Goal: Task Accomplishment & Management: Use online tool/utility

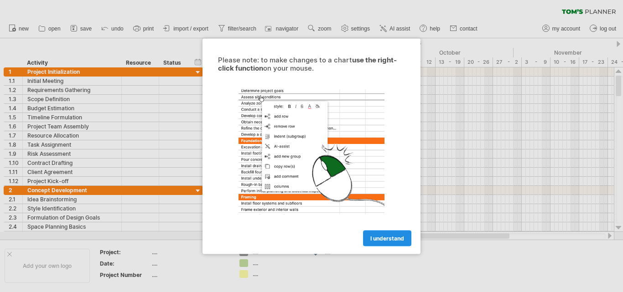
click at [383, 239] on span "I understand" at bounding box center [387, 238] width 34 height 7
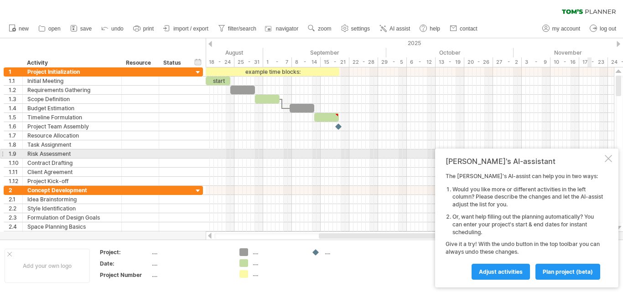
click at [606, 158] on div at bounding box center [608, 158] width 7 height 7
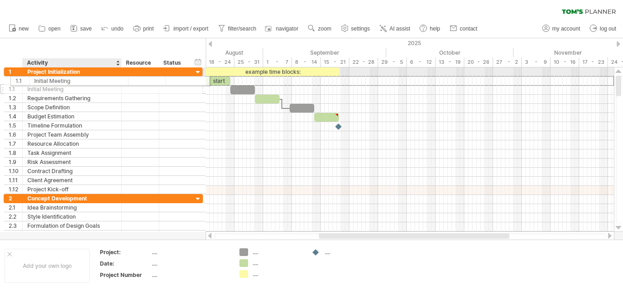
drag, startPoint x: 25, startPoint y: 82, endPoint x: 29, endPoint y: 80, distance: 4.9
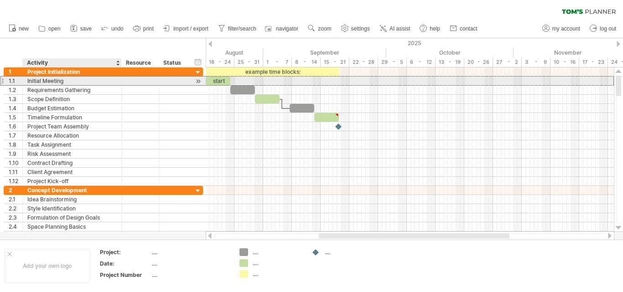
click at [36, 81] on div "Initial Meeting" at bounding box center [71, 81] width 89 height 9
click at [0, 0] on input "**********" at bounding box center [0, 0] width 0 height 0
click at [67, 82] on input "**********" at bounding box center [71, 81] width 89 height 9
click at [28, 81] on input "**********" at bounding box center [71, 81] width 89 height 9
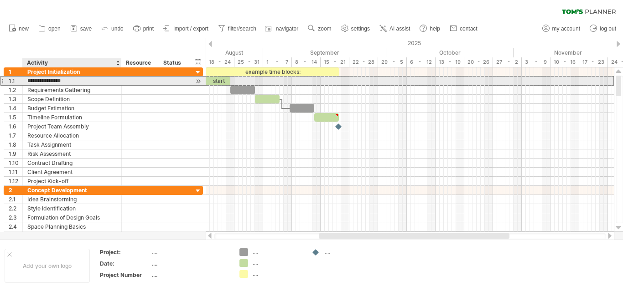
click at [28, 81] on input "**********" at bounding box center [71, 81] width 89 height 9
click at [46, 81] on input "**********" at bounding box center [71, 81] width 89 height 9
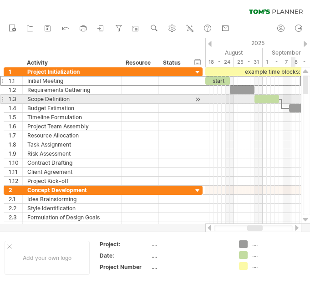
drag, startPoint x: 309, startPoint y: 85, endPoint x: 244, endPoint y: 150, distance: 91.6
click at [244, 150] on div "Trying to reach [DOMAIN_NAME] Connected again... 0% clear filter new 1" at bounding box center [155, 142] width 310 height 284
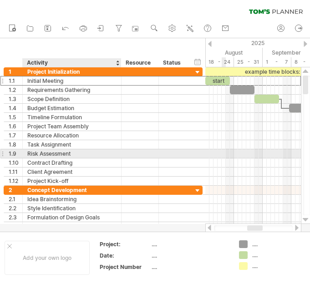
click at [77, 153] on div "Risk Assessment" at bounding box center [71, 154] width 89 height 9
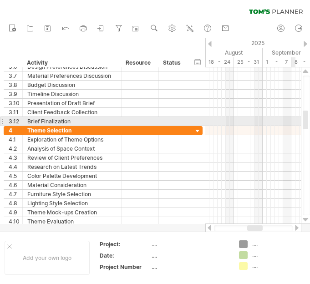
drag, startPoint x: 308, startPoint y: 89, endPoint x: 306, endPoint y: 124, distance: 34.2
click at [306, 124] on div at bounding box center [305, 120] width 5 height 19
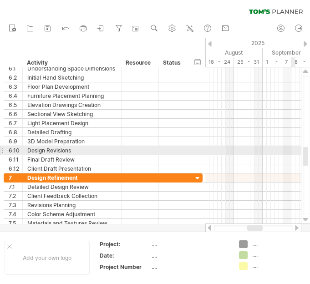
drag, startPoint x: 305, startPoint y: 121, endPoint x: 306, endPoint y: 157, distance: 36.5
click at [306, 157] on div at bounding box center [305, 156] width 5 height 19
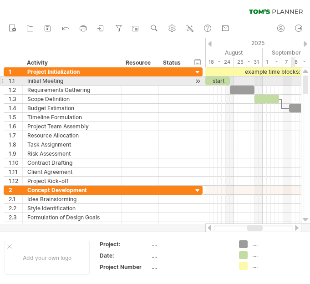
drag, startPoint x: 307, startPoint y: 156, endPoint x: 309, endPoint y: 82, distance: 74.3
click at [309, 82] on div at bounding box center [306, 146] width 7 height 140
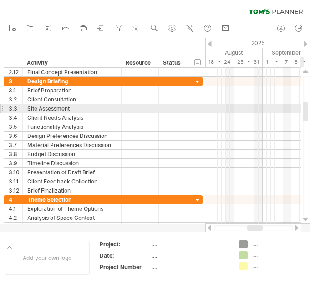
drag, startPoint x: 304, startPoint y: 84, endPoint x: 305, endPoint y: 111, distance: 26.9
click at [305, 111] on div at bounding box center [305, 112] width 5 height 19
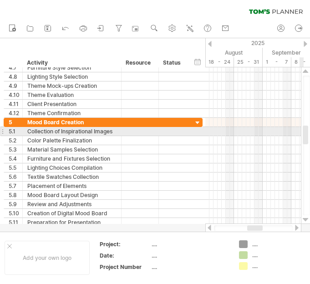
drag, startPoint x: 304, startPoint y: 114, endPoint x: 304, endPoint y: 137, distance: 23.3
click at [304, 137] on div at bounding box center [305, 135] width 5 height 19
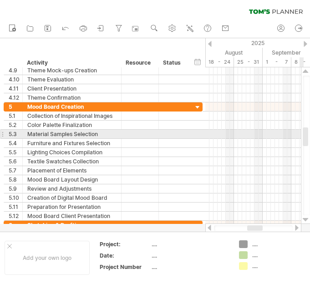
click at [308, 135] on div at bounding box center [305, 137] width 5 height 19
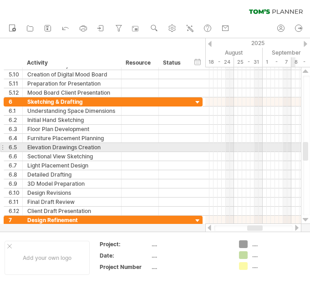
drag, startPoint x: 308, startPoint y: 138, endPoint x: 308, endPoint y: 153, distance: 14.6
click at [308, 153] on div at bounding box center [305, 151] width 5 height 19
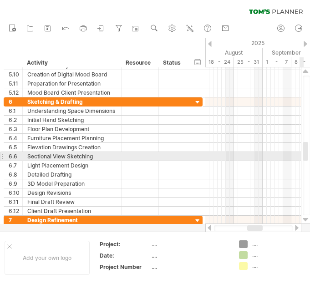
click at [309, 154] on div at bounding box center [306, 146] width 7 height 140
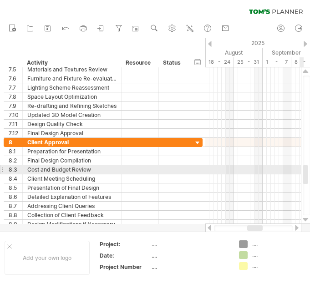
drag, startPoint x: 306, startPoint y: 150, endPoint x: 306, endPoint y: 173, distance: 23.3
click at [306, 173] on div at bounding box center [305, 174] width 5 height 19
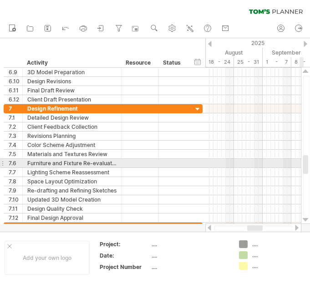
drag, startPoint x: 305, startPoint y: 170, endPoint x: 305, endPoint y: 160, distance: 10.0
click at [305, 160] on div at bounding box center [305, 164] width 5 height 19
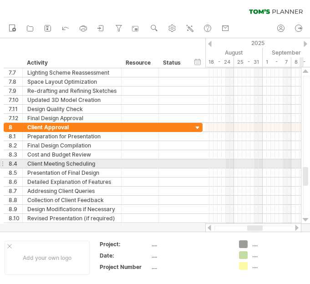
drag, startPoint x: 304, startPoint y: 160, endPoint x: 305, endPoint y: 172, distance: 12.3
click at [305, 172] on div at bounding box center [305, 176] width 5 height 19
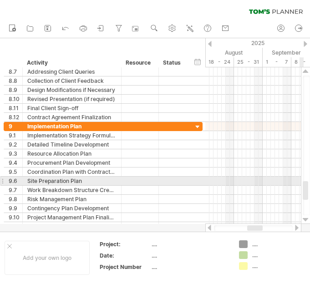
drag, startPoint x: 306, startPoint y: 172, endPoint x: 305, endPoint y: 186, distance: 13.7
click at [305, 186] on div at bounding box center [305, 190] width 5 height 19
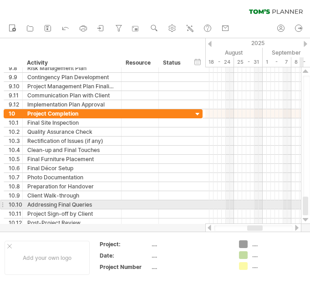
drag, startPoint x: 308, startPoint y: 187, endPoint x: 307, endPoint y: 204, distance: 16.9
click at [307, 204] on div at bounding box center [305, 206] width 5 height 19
drag, startPoint x: 307, startPoint y: 204, endPoint x: 307, endPoint y: 209, distance: 5.0
click at [307, 209] on div at bounding box center [305, 206] width 5 height 19
